Goal: Task Accomplishment & Management: Manage account settings

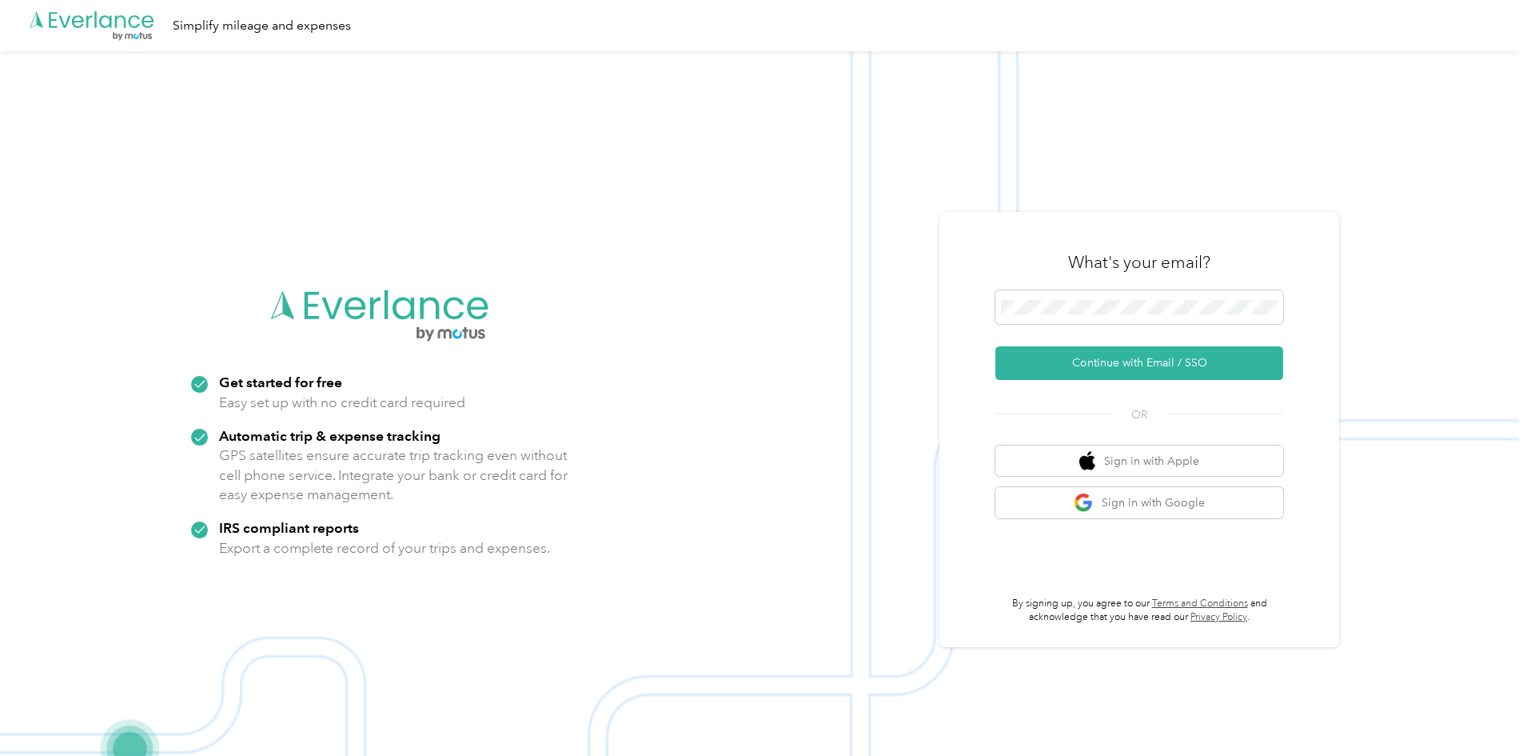
click at [1087, 193] on img at bounding box center [759, 429] width 1519 height 756
click at [1084, 368] on button "Continue with Email / SSO" at bounding box center [1140, 363] width 288 height 34
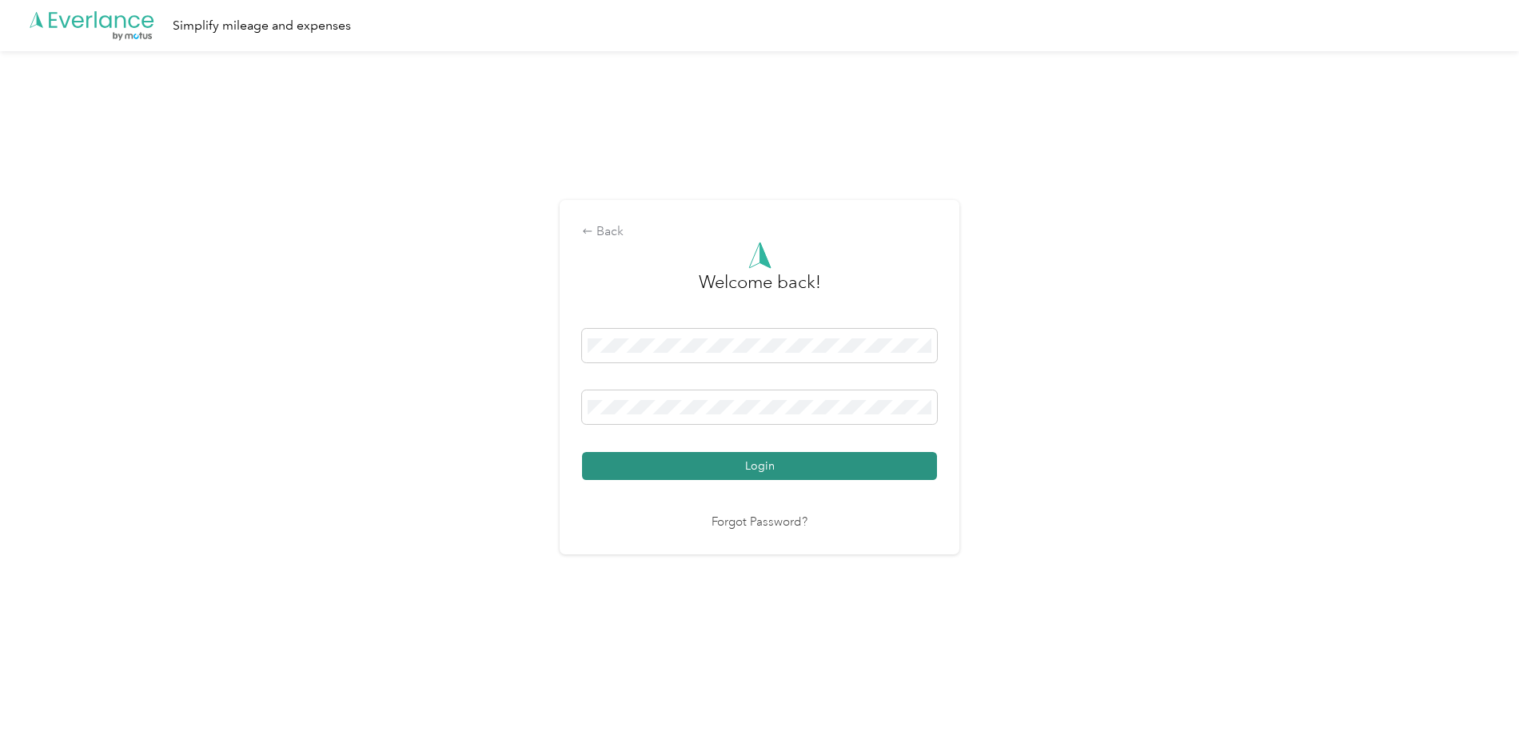
click at [836, 452] on button "Login" at bounding box center [759, 466] width 355 height 28
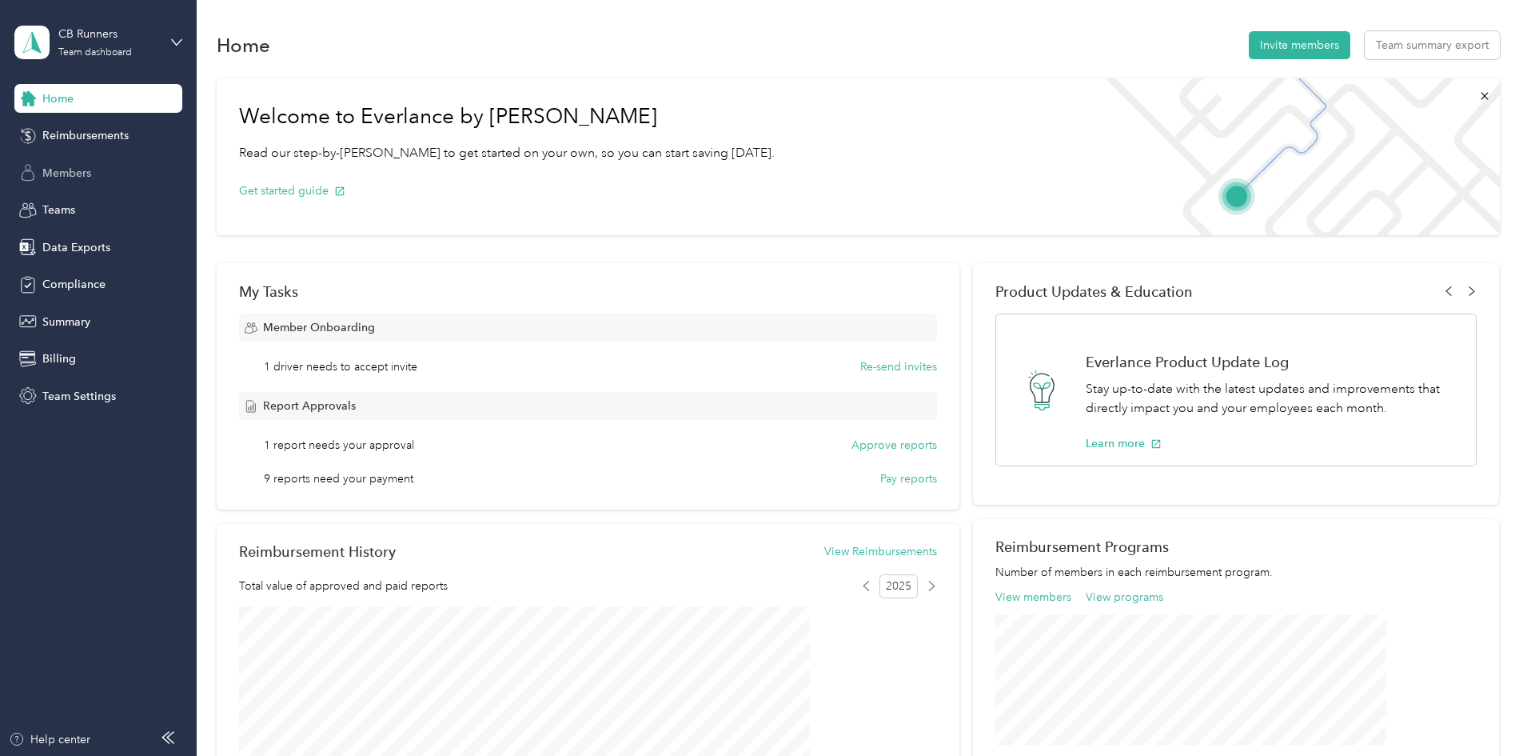
click at [86, 162] on div "Members" at bounding box center [98, 172] width 168 height 29
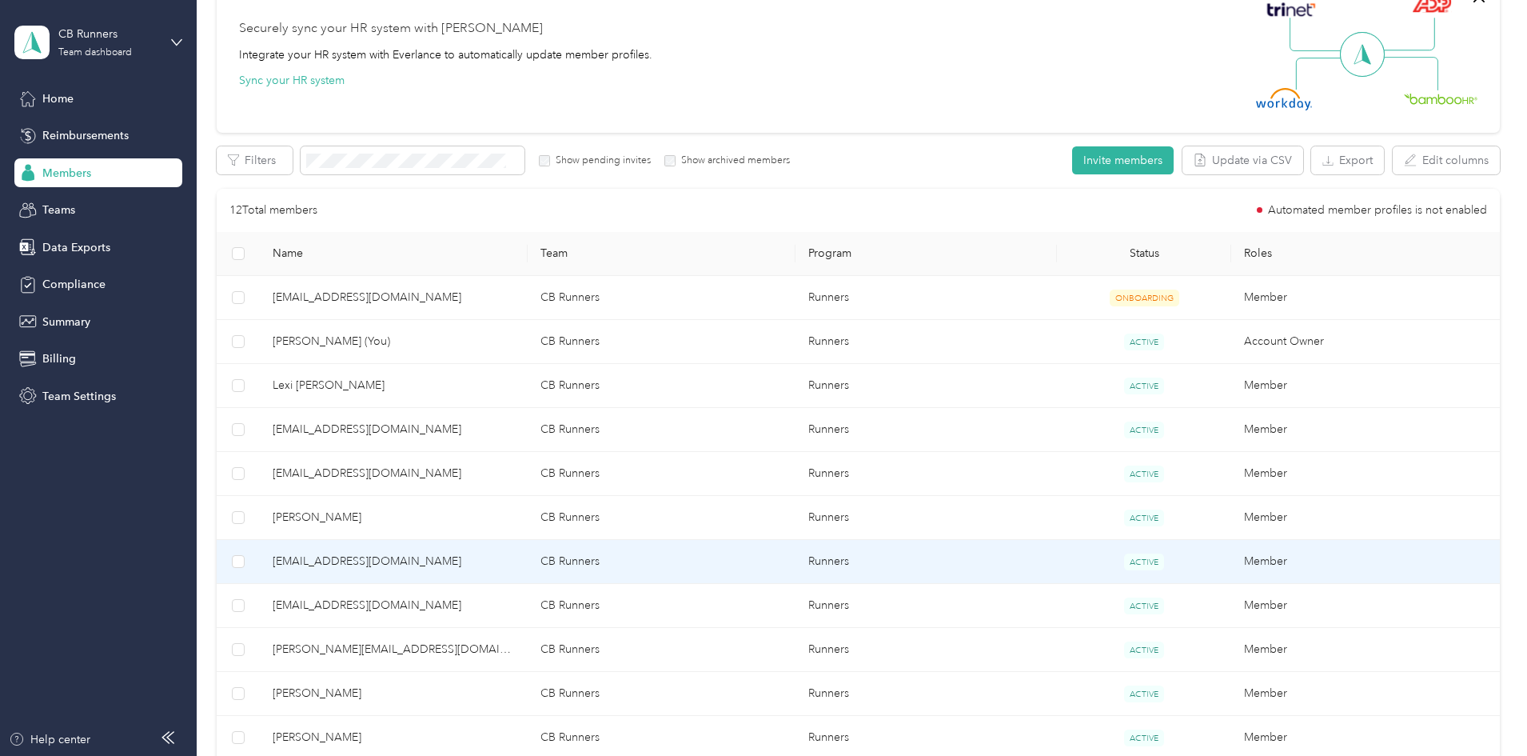
scroll to position [160, 0]
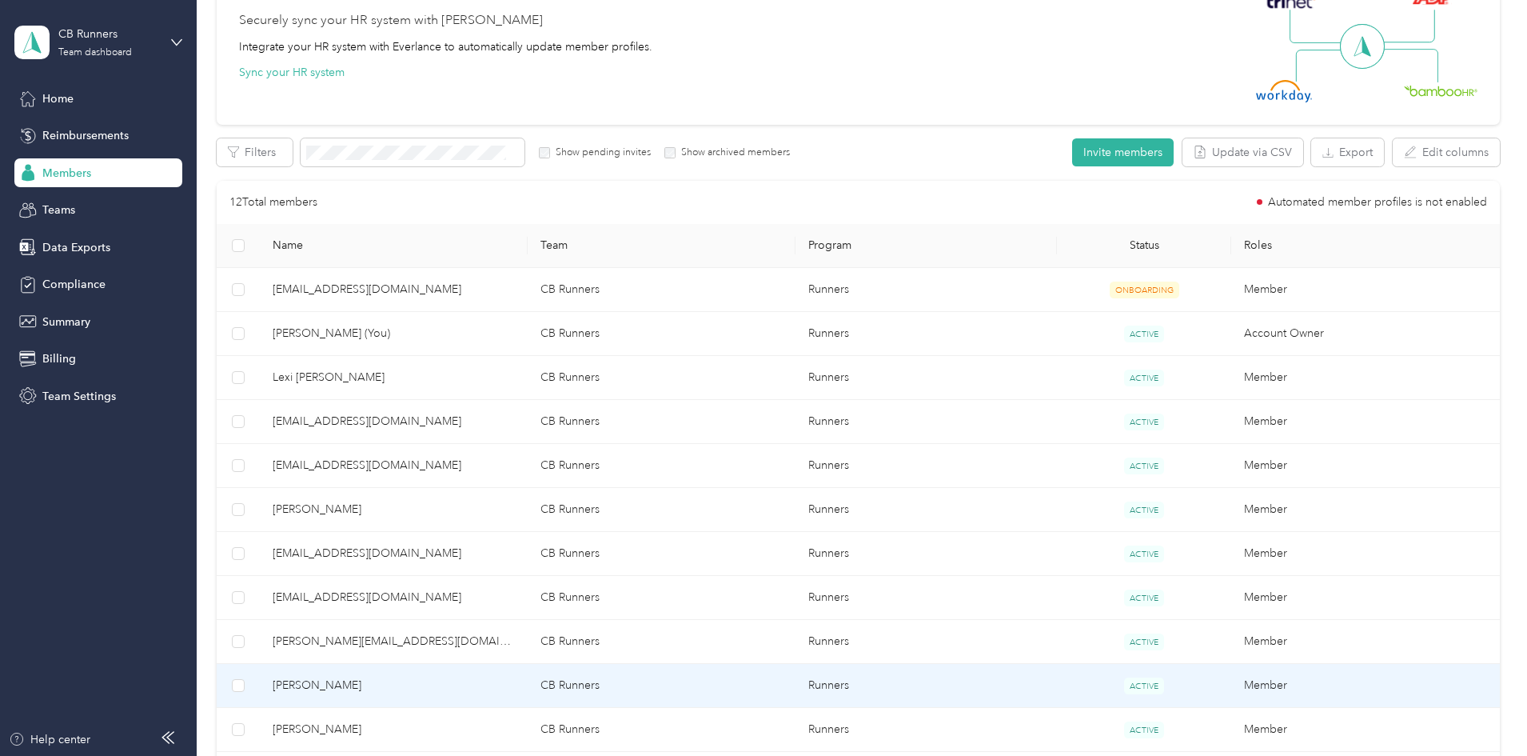
click at [424, 684] on span "[PERSON_NAME]" at bounding box center [394, 686] width 242 height 18
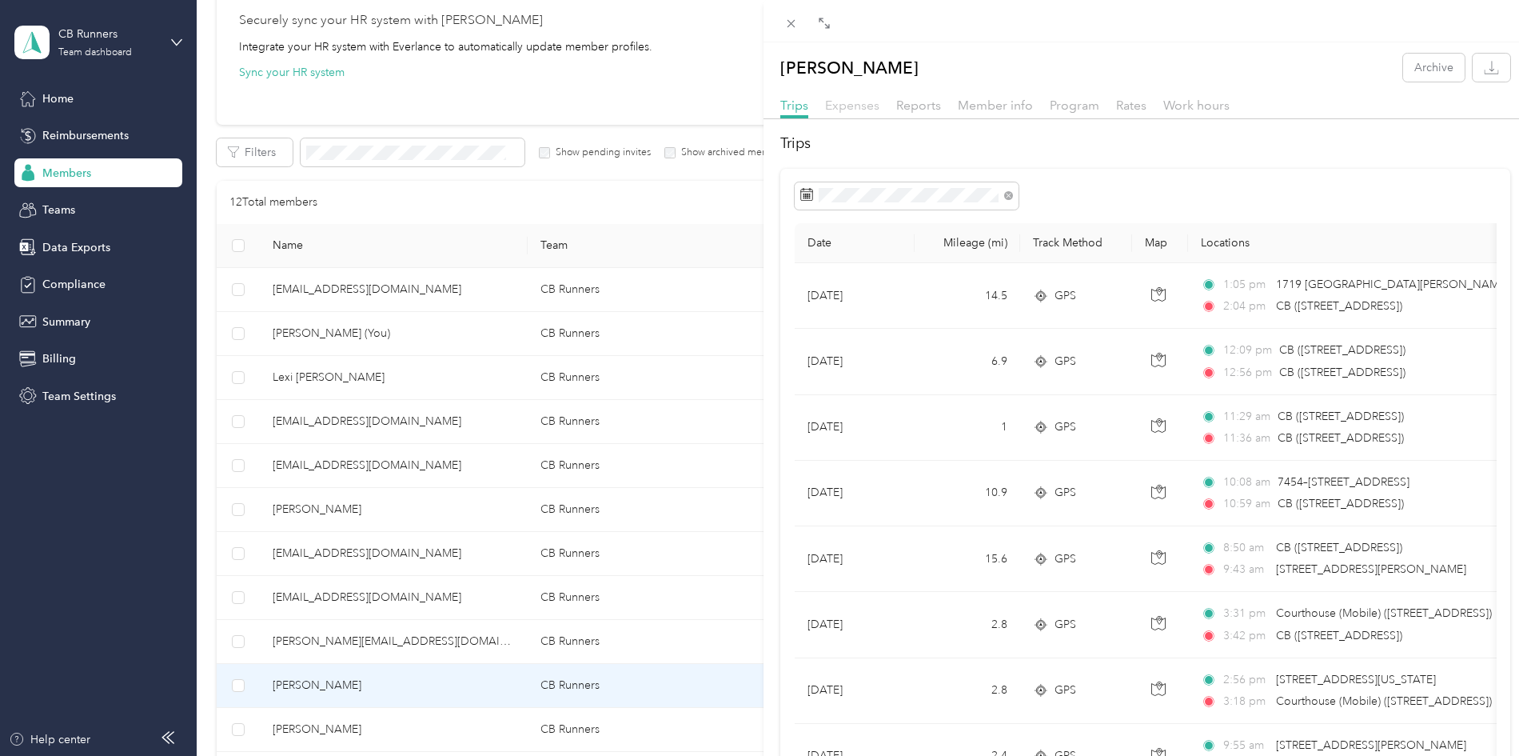
click at [876, 106] on span "Expenses" at bounding box center [852, 105] width 54 height 15
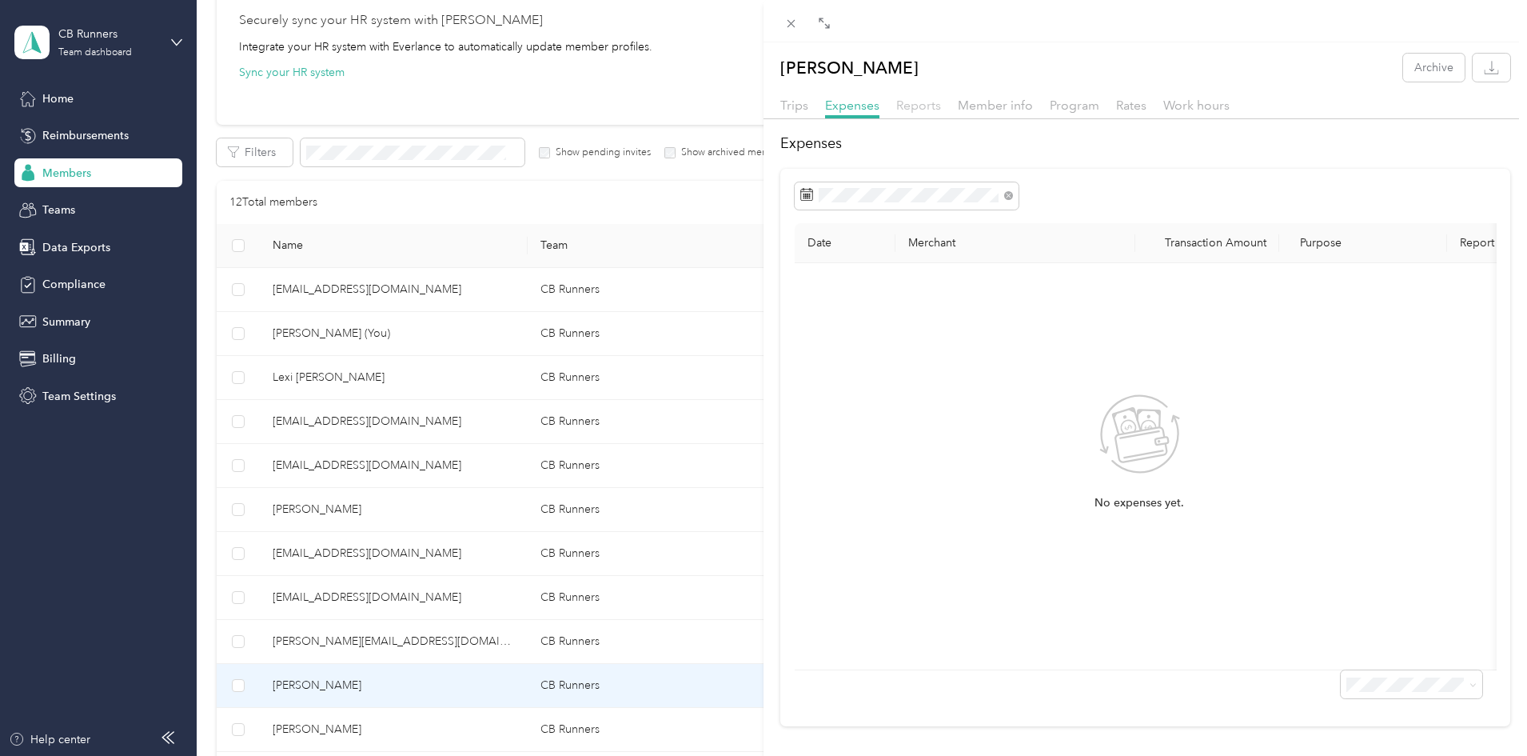
click at [920, 106] on span "Reports" at bounding box center [918, 105] width 45 height 15
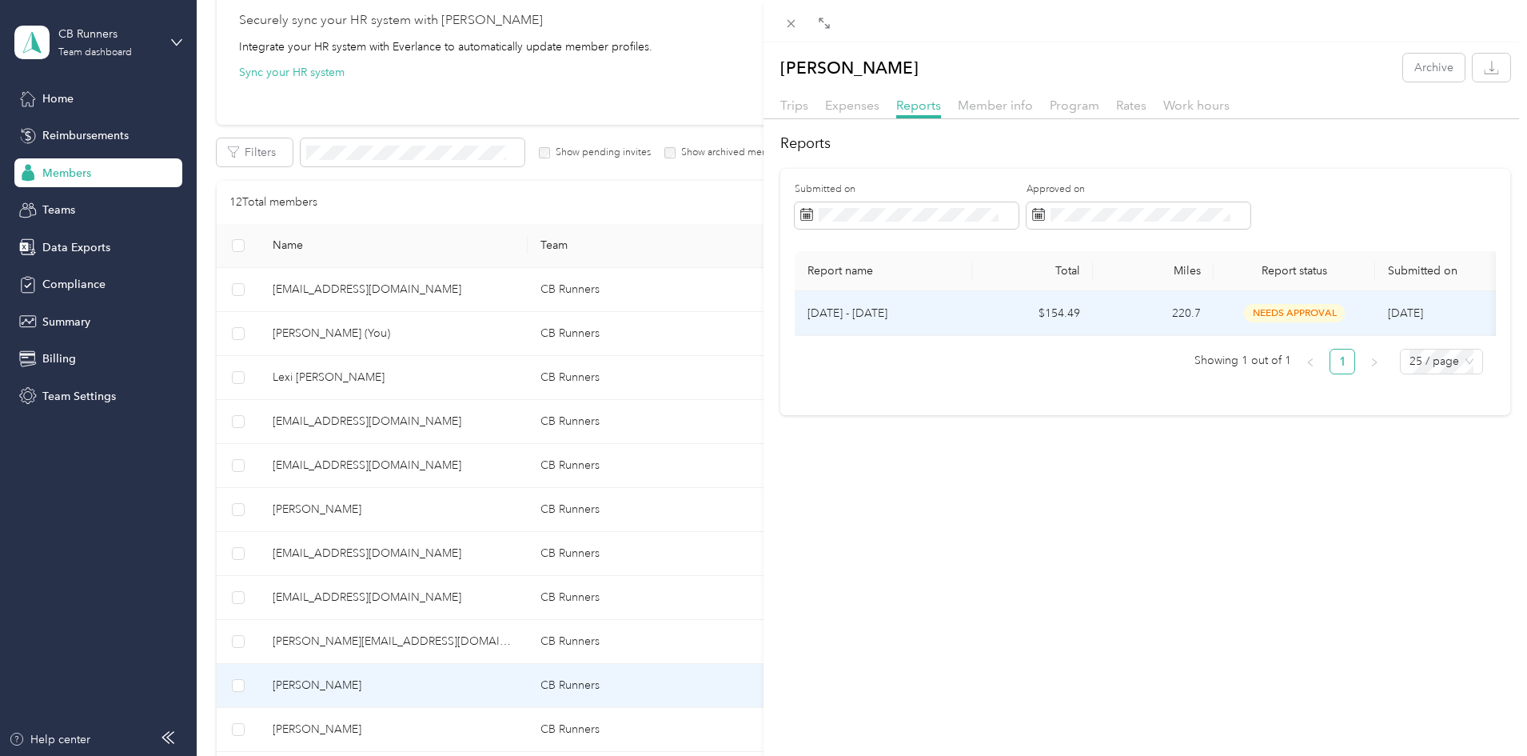
click at [1295, 321] on span "needs approval" at bounding box center [1294, 313] width 101 height 18
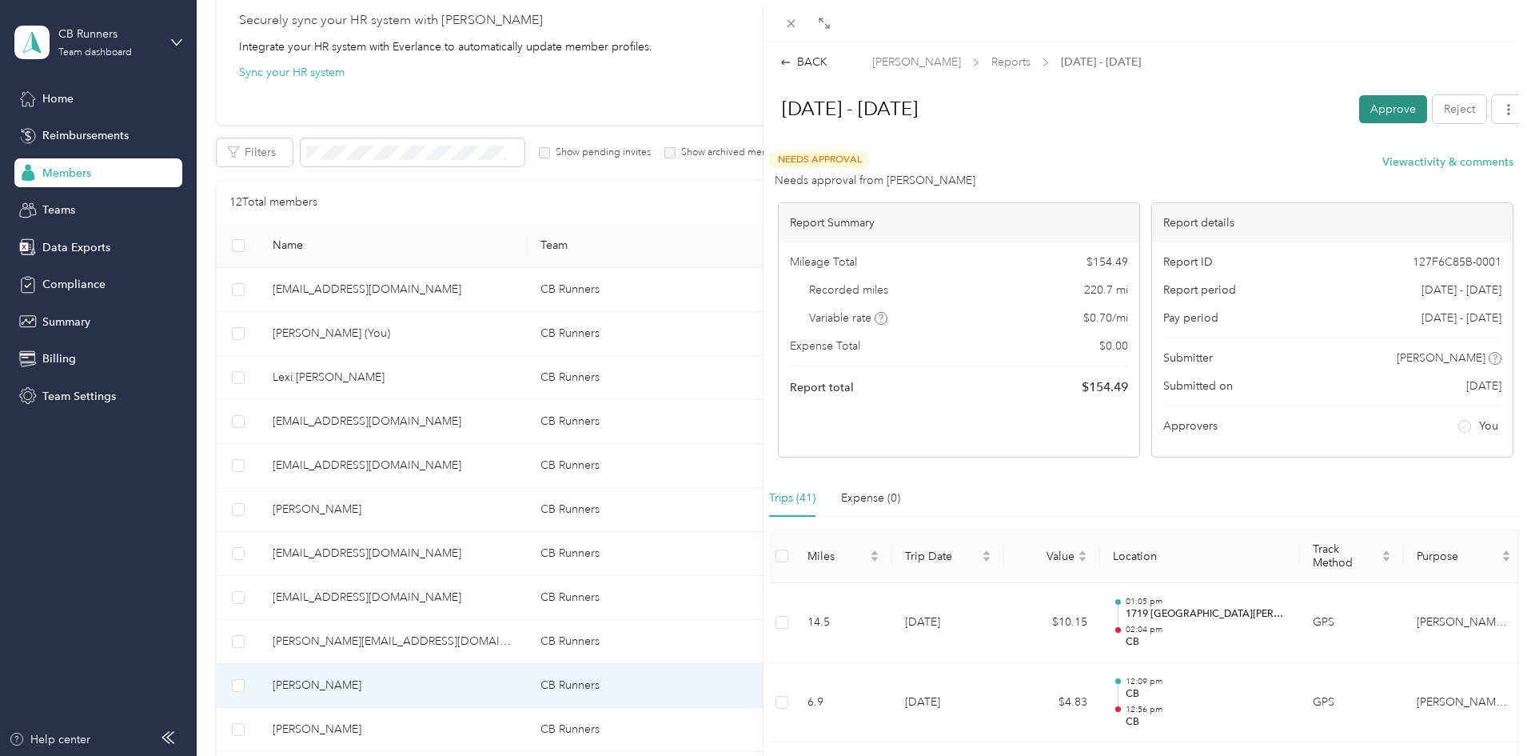
click at [1359, 111] on button "Approve" at bounding box center [1393, 109] width 68 height 28
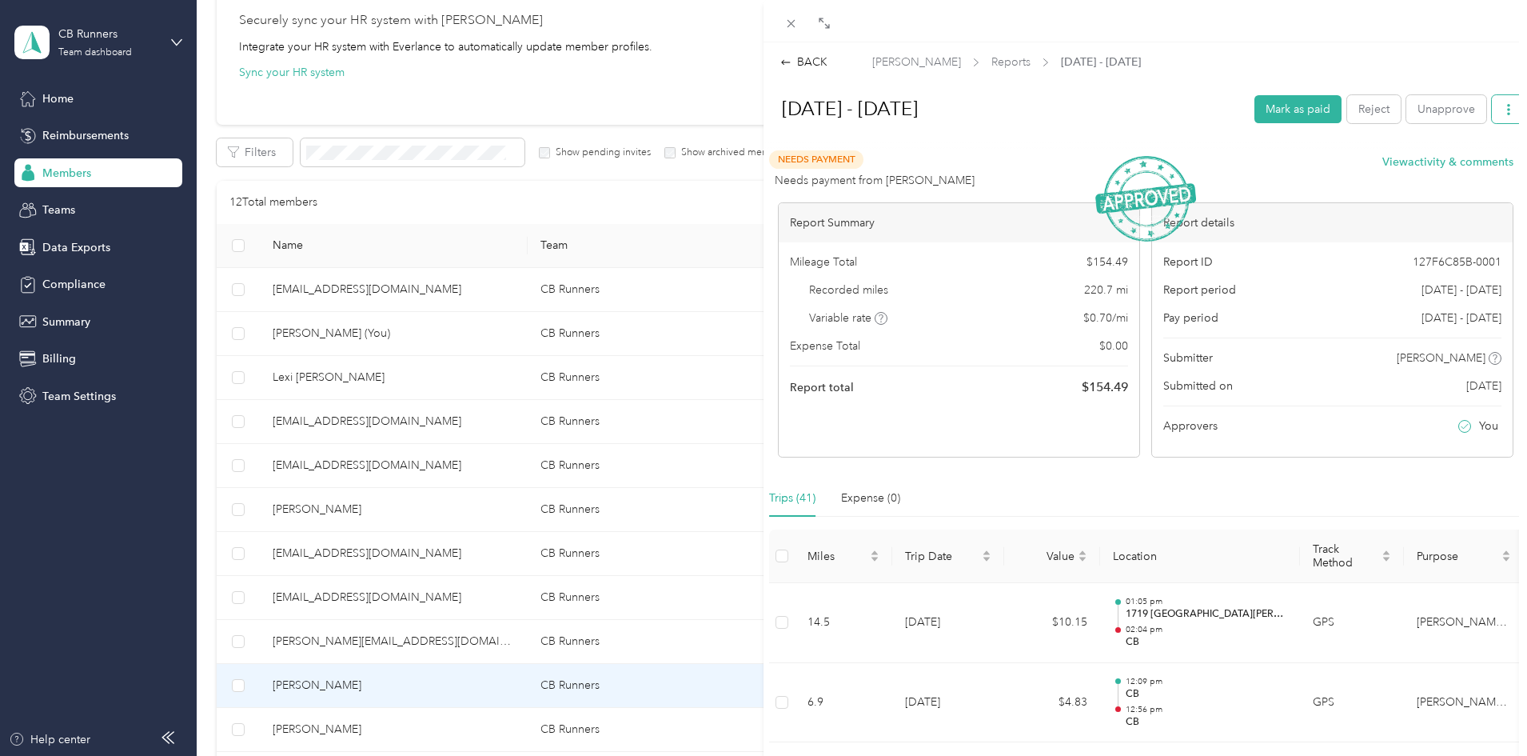
click at [1492, 103] on button "button" at bounding box center [1509, 109] width 34 height 28
click at [1423, 165] on div "Download" at bounding box center [1455, 167] width 95 height 17
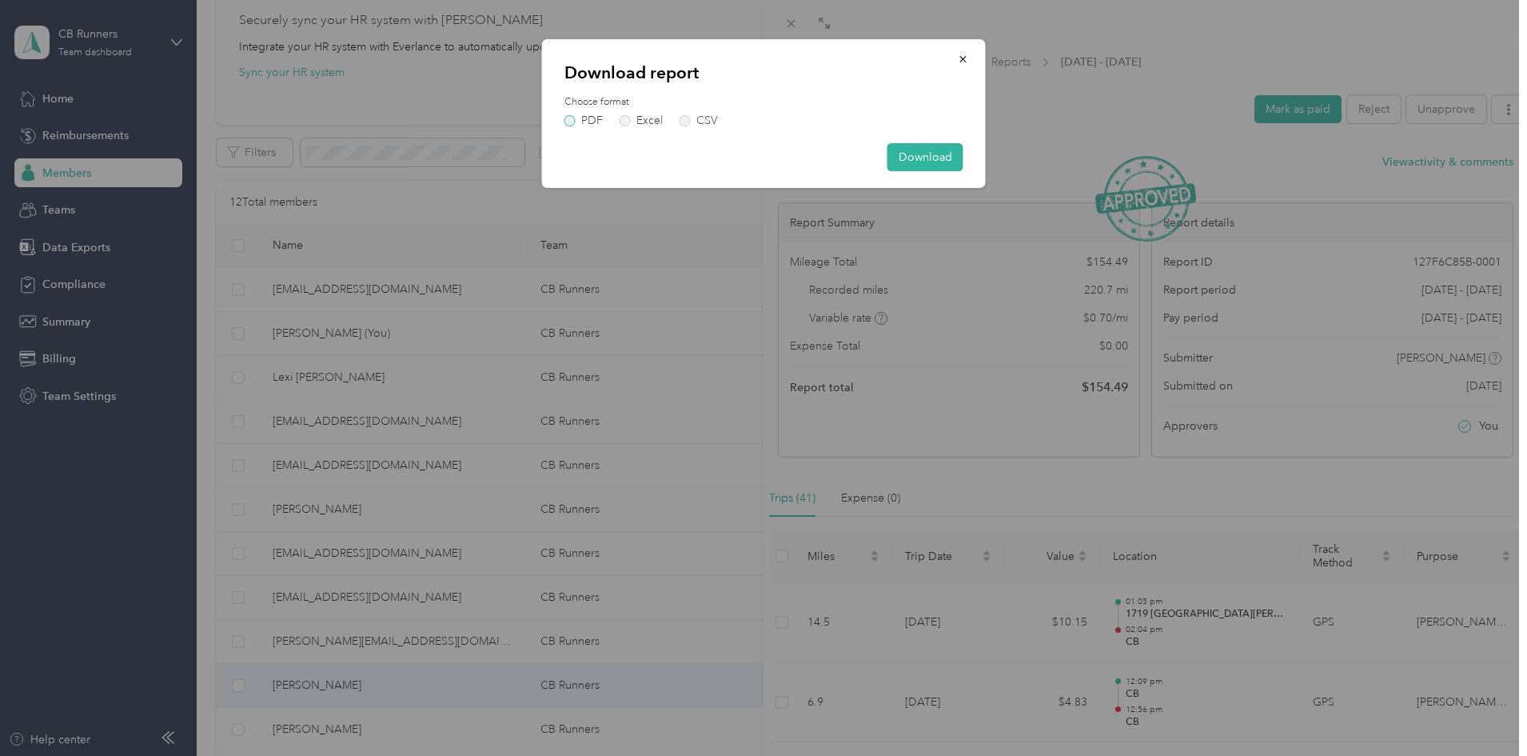
click at [593, 125] on label "PDF" at bounding box center [584, 120] width 38 height 11
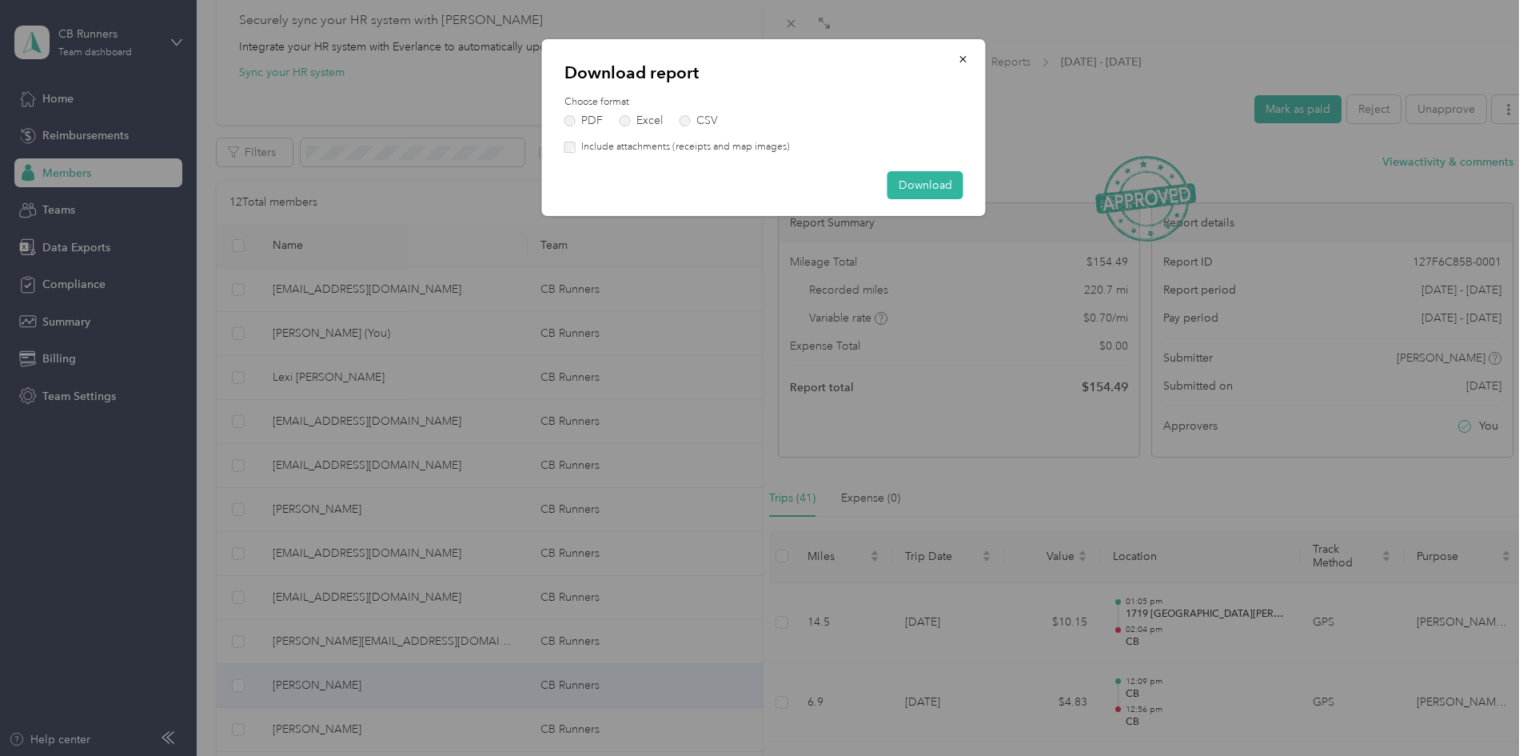
click at [800, 149] on div "Include attachments (receipts and map images)" at bounding box center [764, 147] width 399 height 14
click at [759, 139] on div "Choose format PDF Excel CSV Include attachments (receipts and map images)" at bounding box center [764, 124] width 399 height 59
click at [798, 148] on div "Include attachments (receipts and map images)" at bounding box center [764, 147] width 399 height 14
click at [775, 150] on label "Include attachments (receipts and map images)" at bounding box center [683, 147] width 214 height 14
click at [903, 186] on button "Download" at bounding box center [926, 185] width 76 height 28
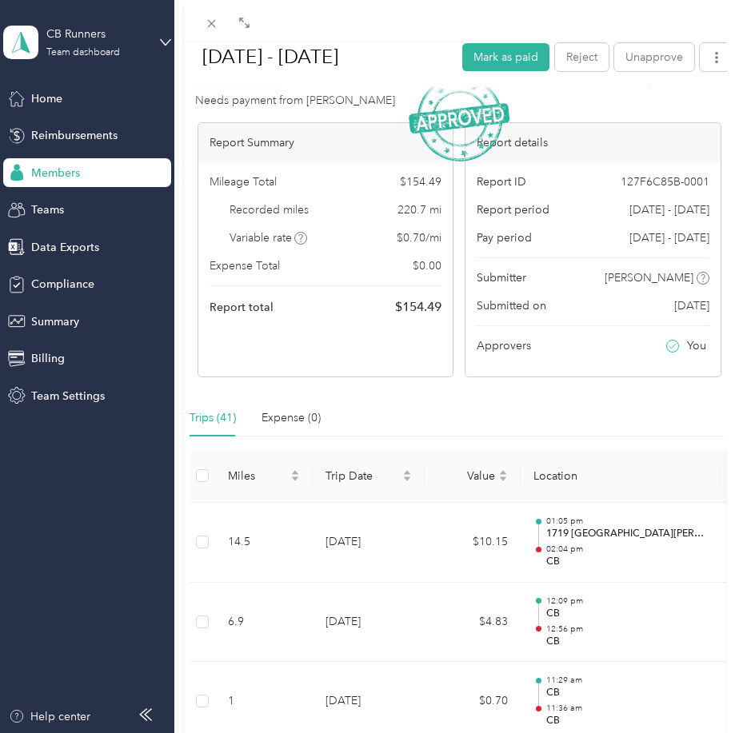
scroll to position [142, 0]
